Goal: Task Accomplishment & Management: Manage account settings

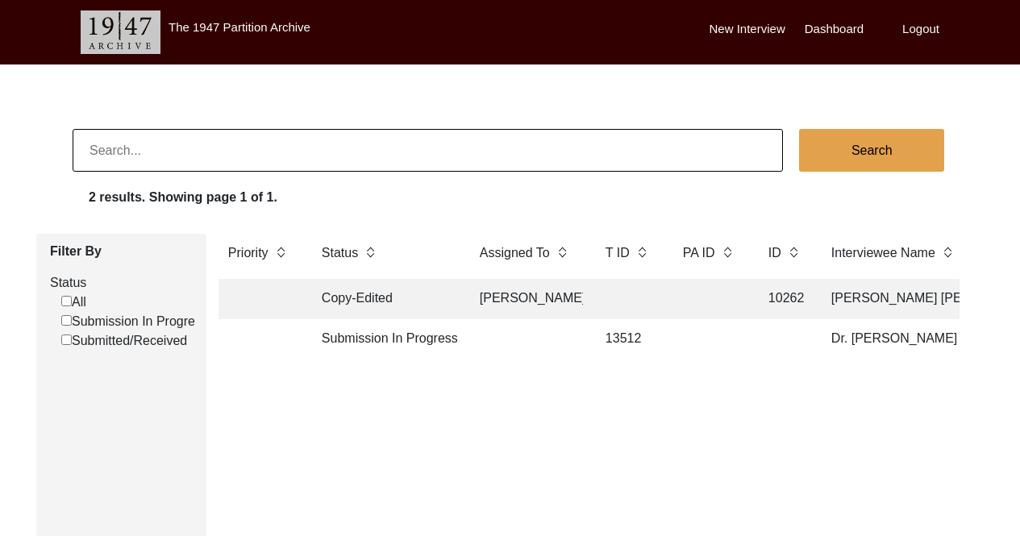
scroll to position [11, 0]
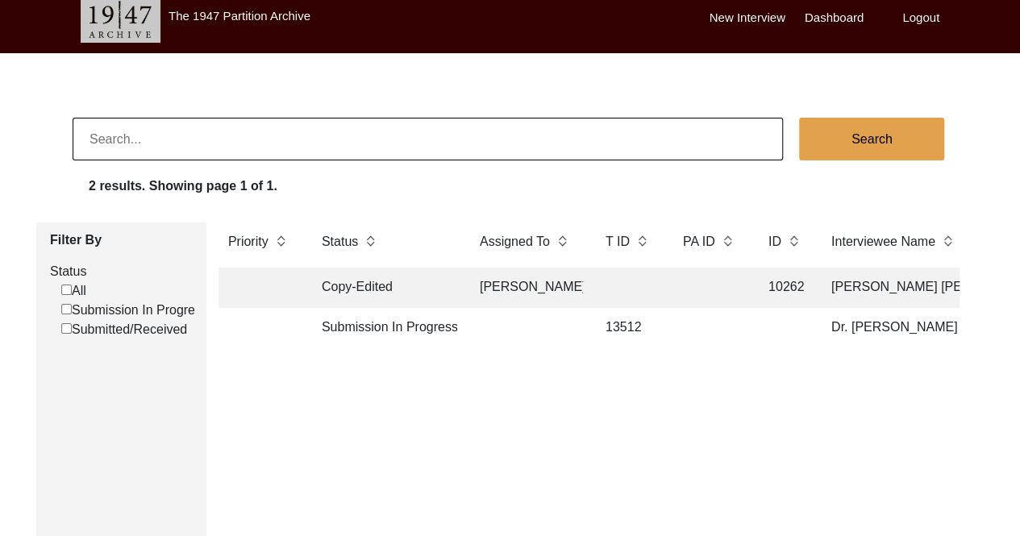
click at [910, 13] on label "Logout" at bounding box center [920, 18] width 37 height 19
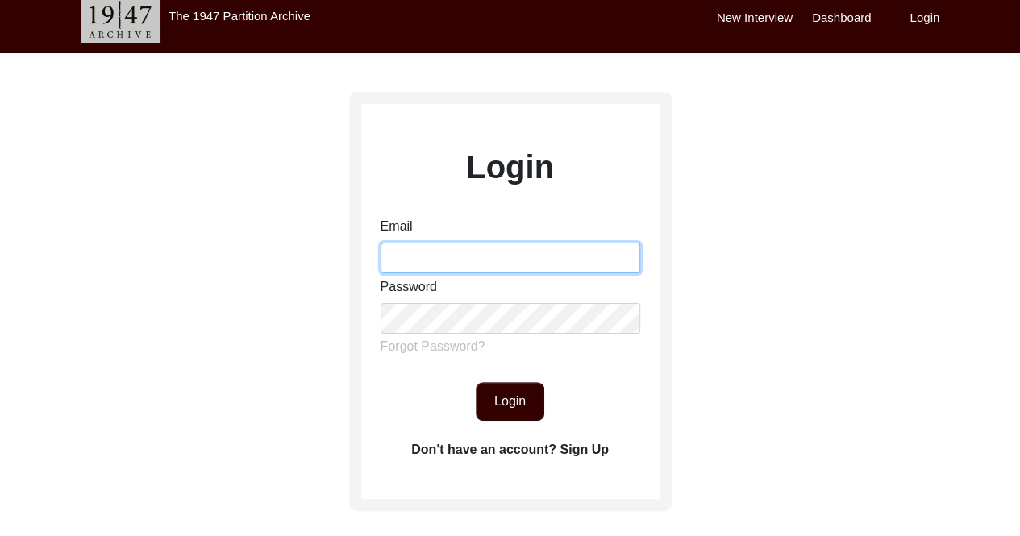
click at [521, 255] on input "Email" at bounding box center [511, 258] width 260 height 31
type input "[EMAIL_ADDRESS][DOMAIN_NAME]"
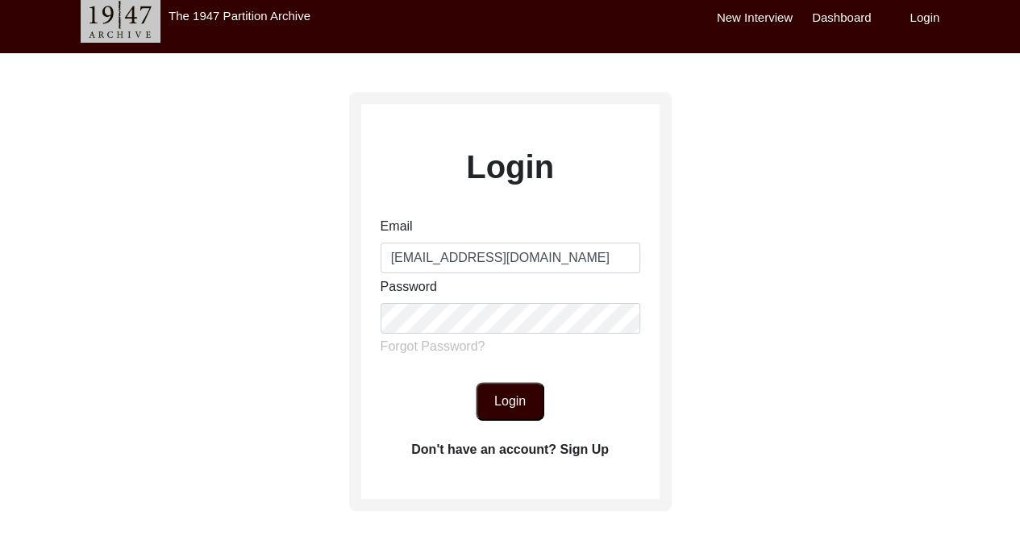
click at [509, 393] on button "Login" at bounding box center [510, 401] width 69 height 39
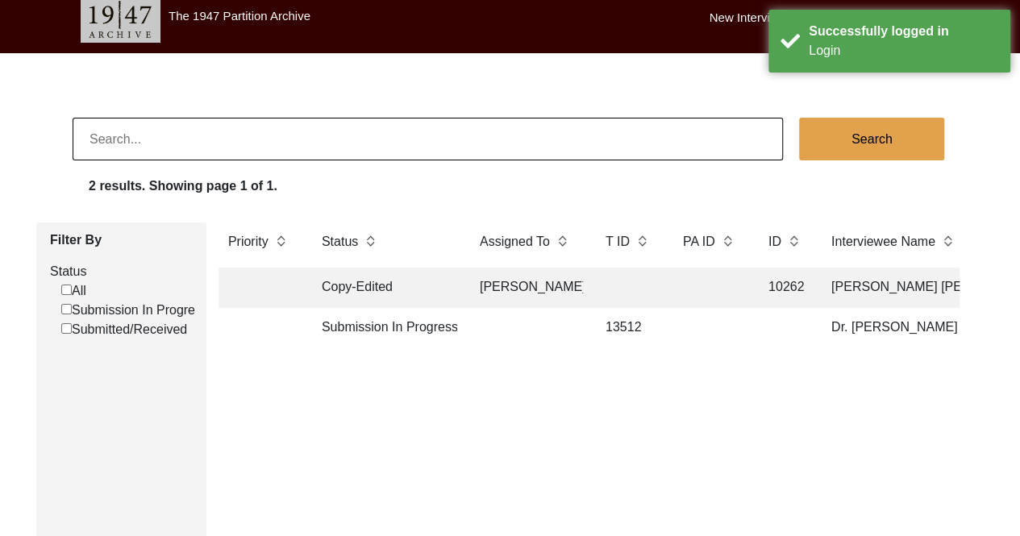
click at [989, 106] on body "The 1947 Partition Archive New Interview Dashboard Logout Search 2 results. Sho…" at bounding box center [510, 402] width 1020 height 827
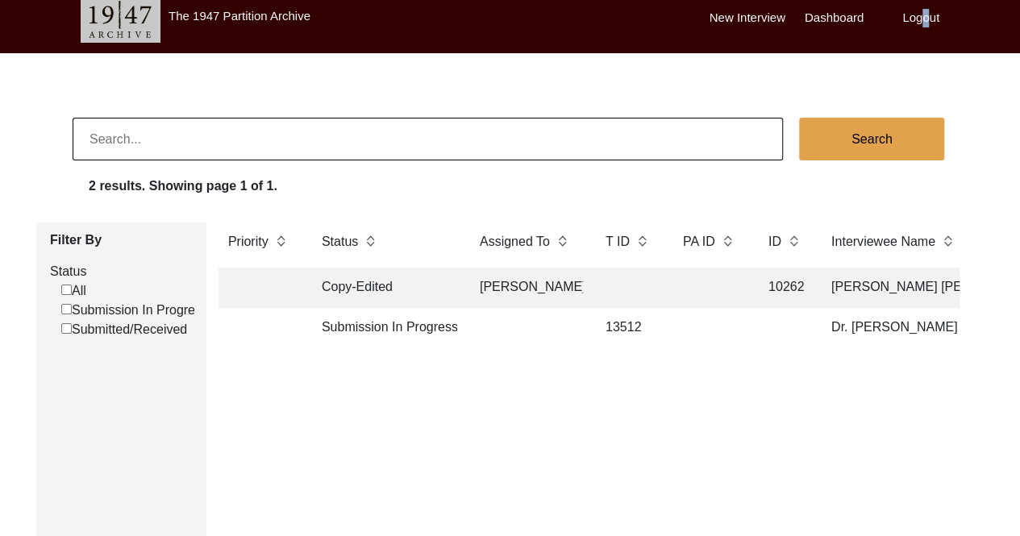
drag, startPoint x: 929, startPoint y: 6, endPoint x: 922, endPoint y: 19, distance: 13.7
click at [922, 19] on div "New Interview Dashboard Logout" at bounding box center [865, 21] width 310 height 65
click at [922, 19] on label "Logout" at bounding box center [920, 18] width 37 height 19
